Goal: Find specific fact: Find contact information

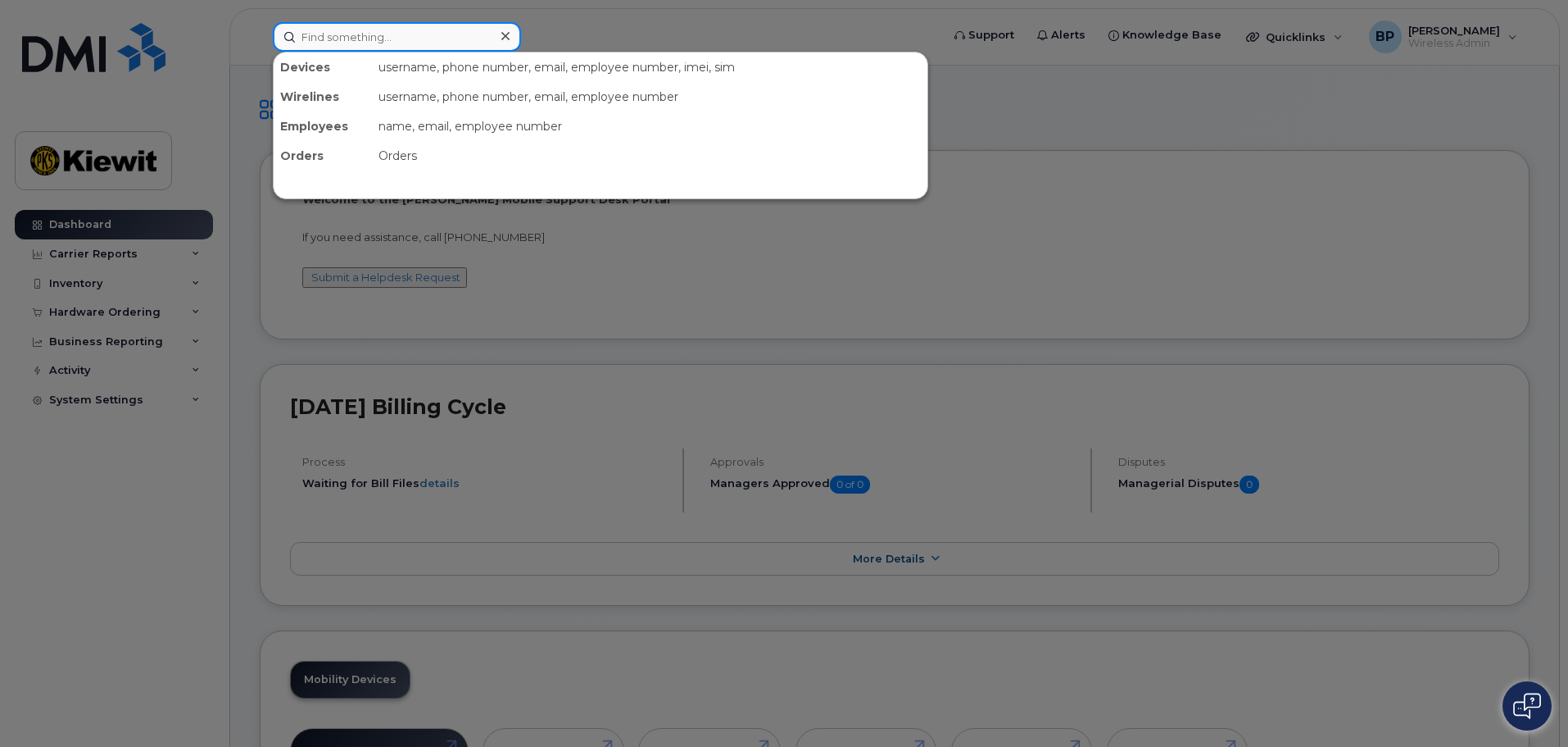
click at [356, 39] on input at bounding box center [397, 37] width 249 height 29
click at [361, 33] on input at bounding box center [397, 37] width 249 height 29
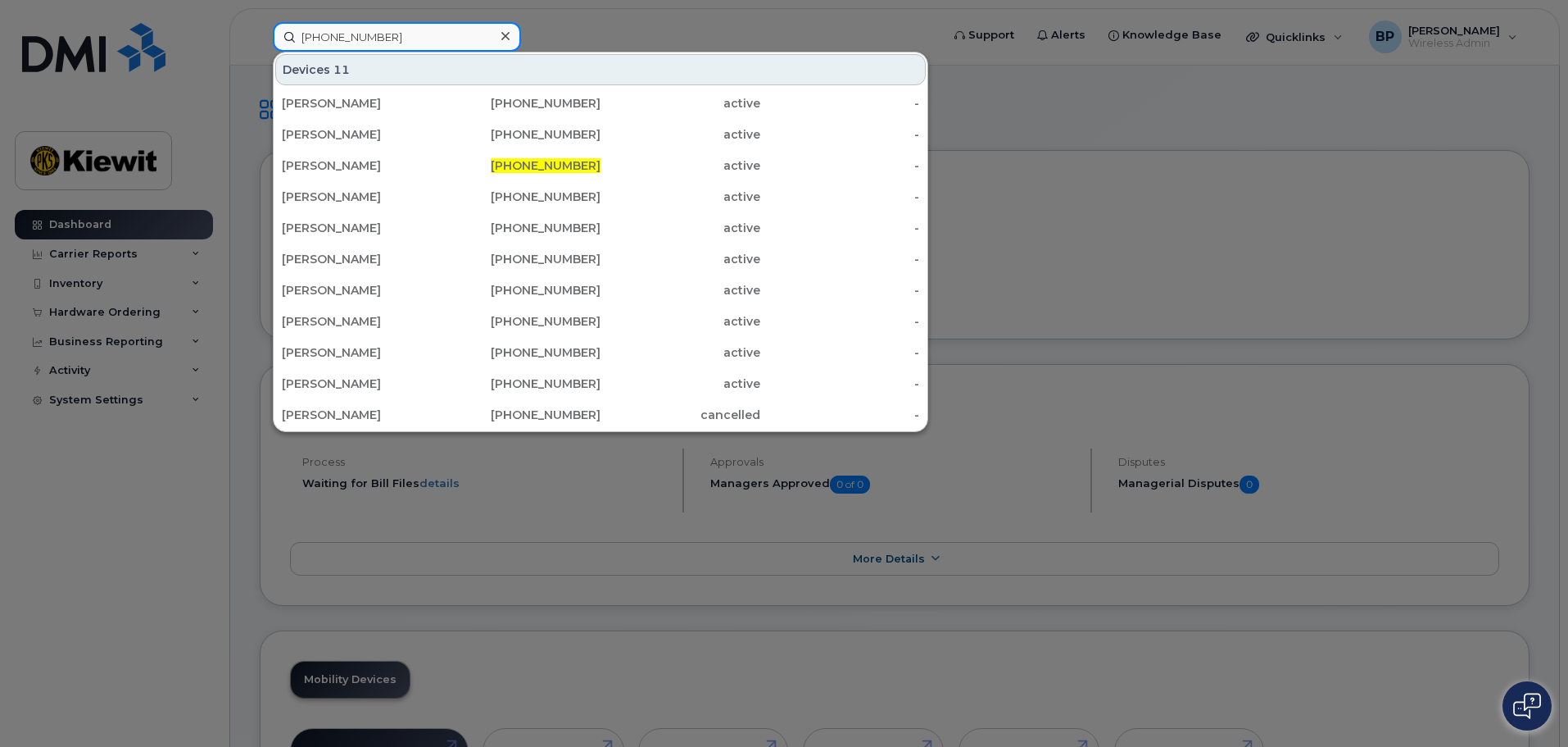
type input "817-471-6010"
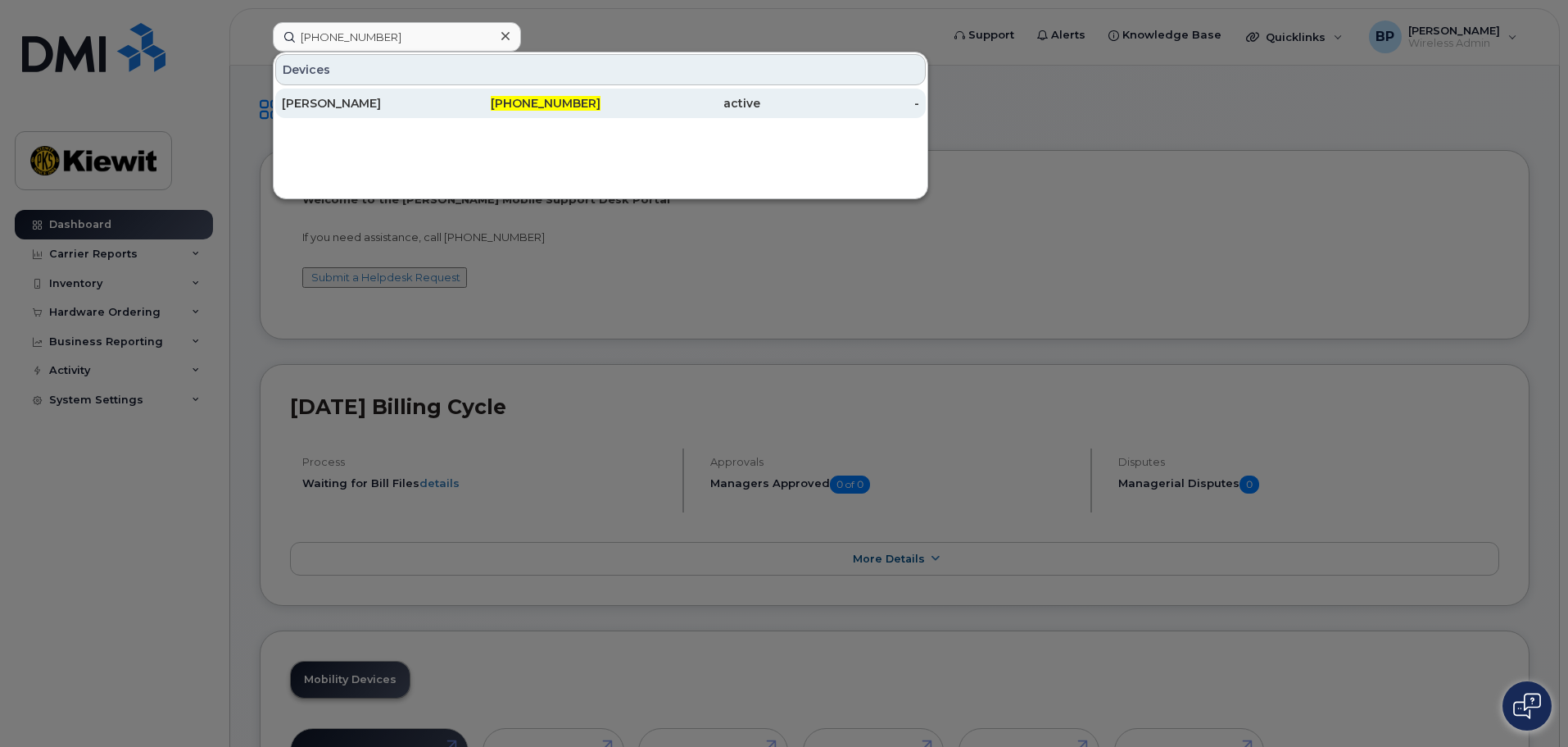
click at [345, 101] on div "[PERSON_NAME]" at bounding box center [362, 103] width 160 height 17
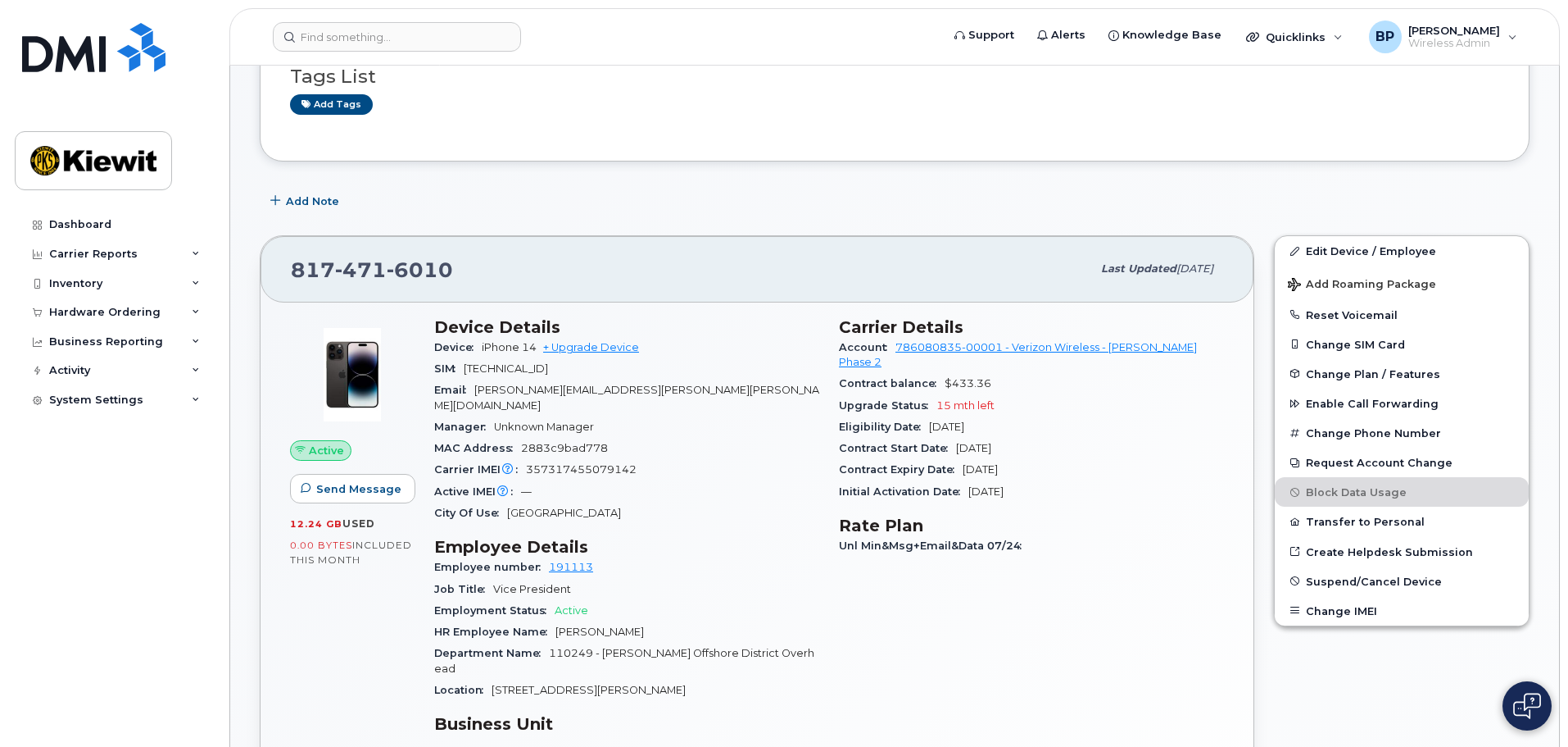
scroll to position [328, 0]
